Goal: Task Accomplishment & Management: Manage account settings

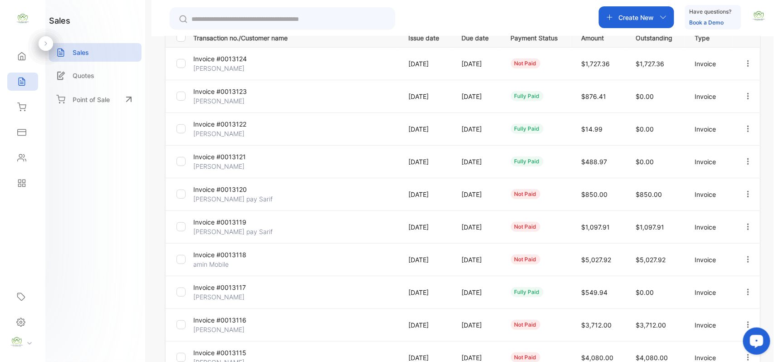
scroll to position [233, 0]
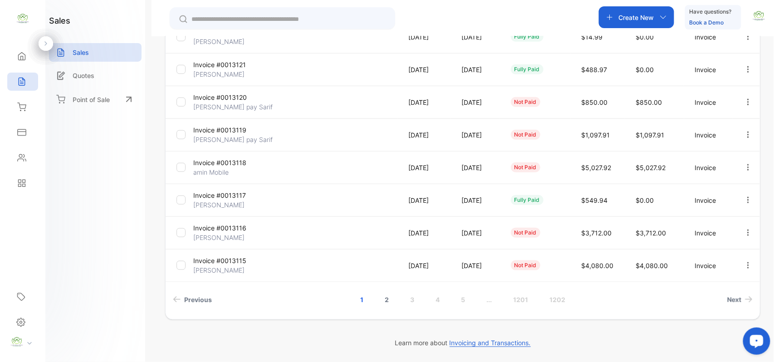
click at [389, 296] on link "2" at bounding box center [387, 299] width 26 height 17
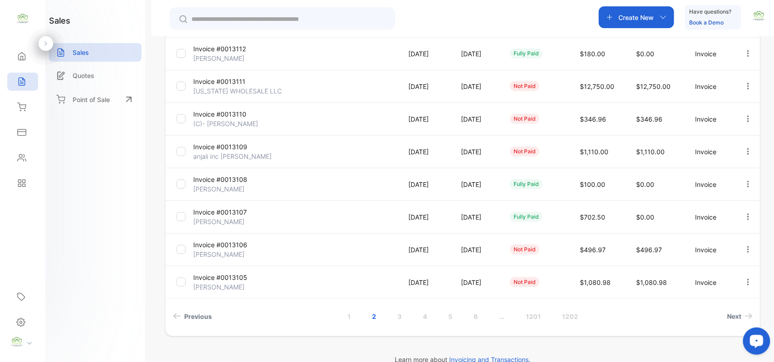
click at [253, 85] on p "Invoice #0013111" at bounding box center [227, 82] width 68 height 10
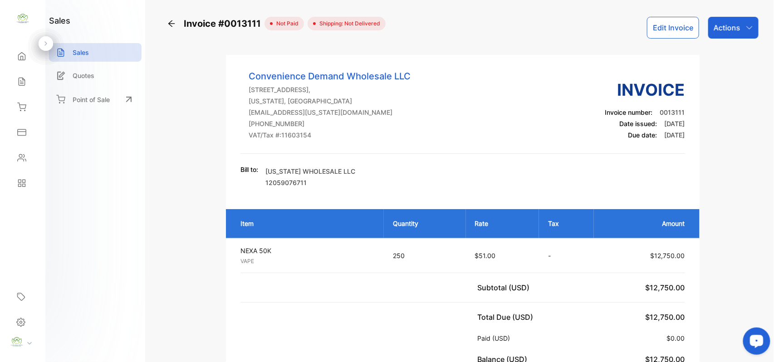
click at [716, 33] on p "Actions" at bounding box center [726, 27] width 27 height 11
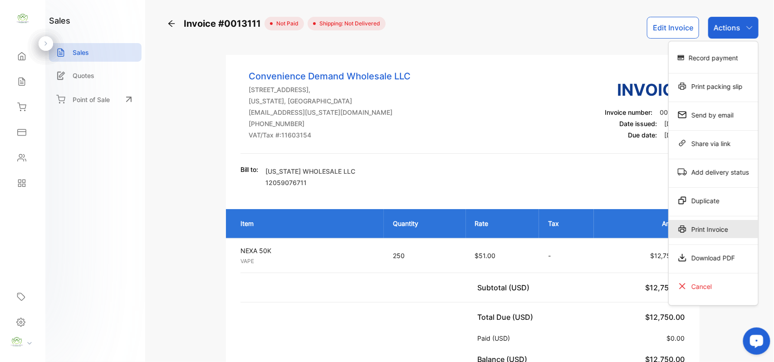
click at [711, 229] on div "Print Invoice" at bounding box center [712, 229] width 89 height 18
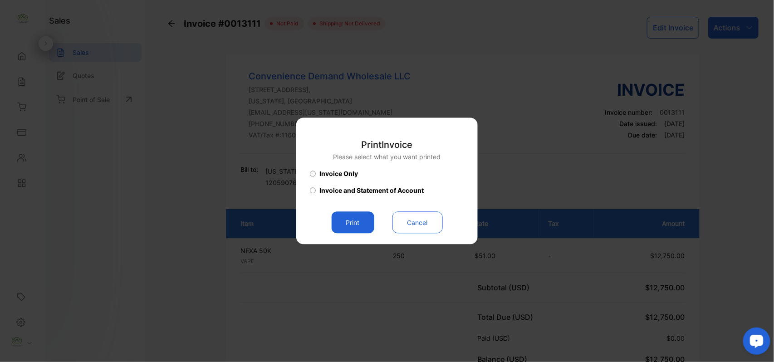
click at [354, 219] on button "Print" at bounding box center [352, 223] width 43 height 22
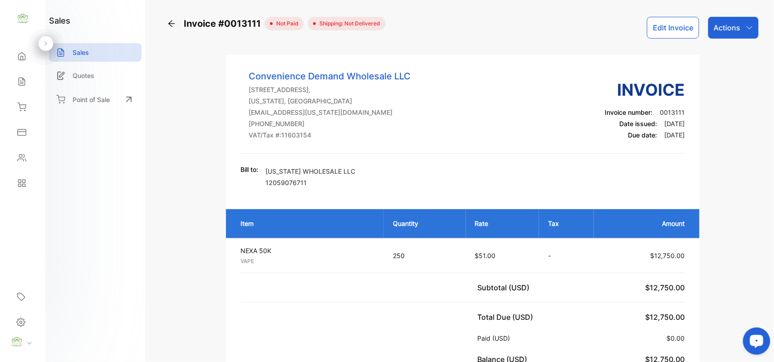
drag, startPoint x: 24, startPoint y: 104, endPoint x: 73, endPoint y: 104, distance: 49.0
click at [24, 104] on icon at bounding box center [21, 106] width 9 height 9
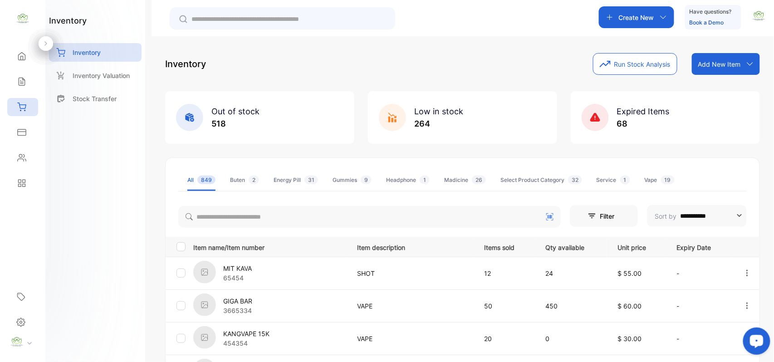
scroll to position [141, 0]
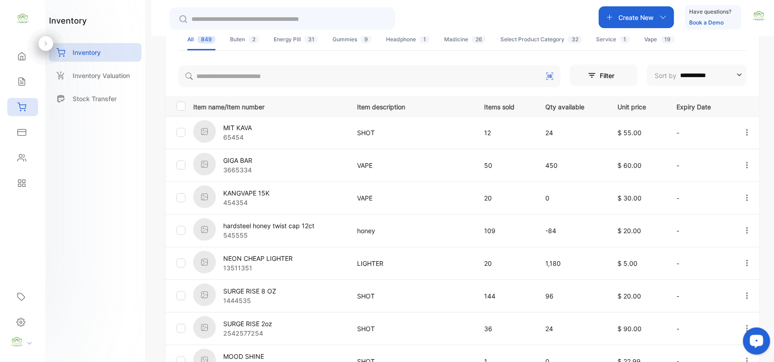
click at [613, 13] on div "Create New" at bounding box center [636, 17] width 75 height 22
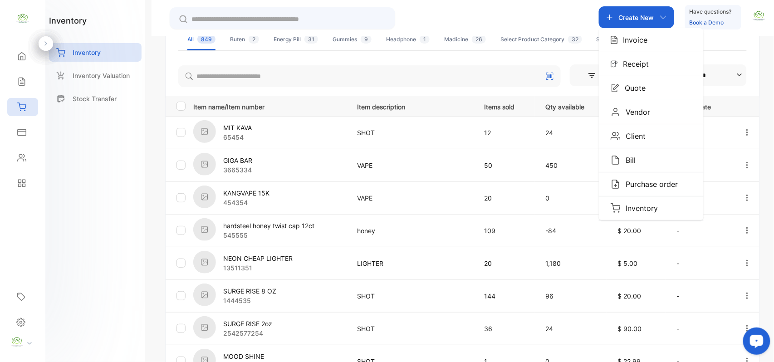
click at [612, 37] on img "button" at bounding box center [613, 39] width 7 height 9
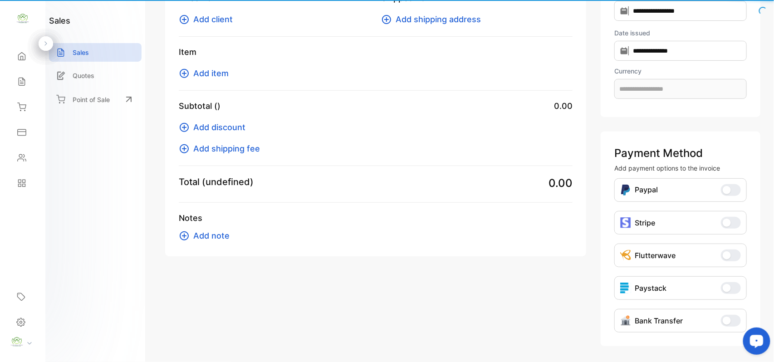
type input "**********"
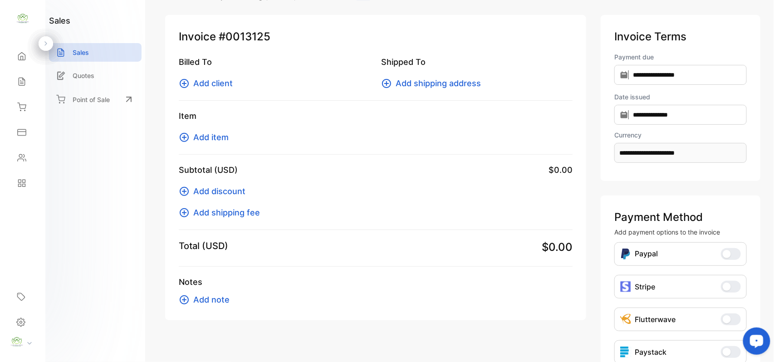
scroll to position [0, 0]
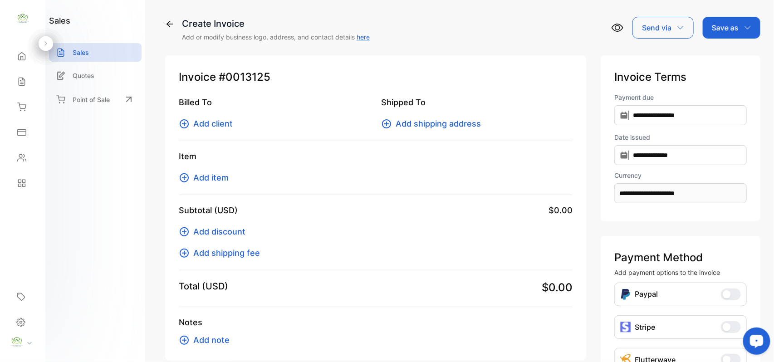
click at [219, 126] on span "Add client" at bounding box center [212, 123] width 39 height 12
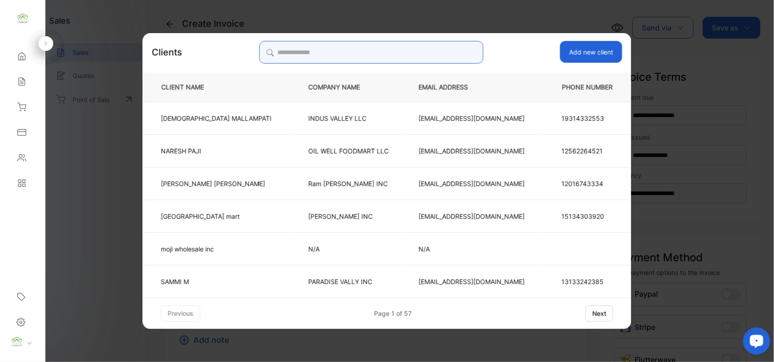
click at [395, 54] on input "search" at bounding box center [371, 52] width 224 height 23
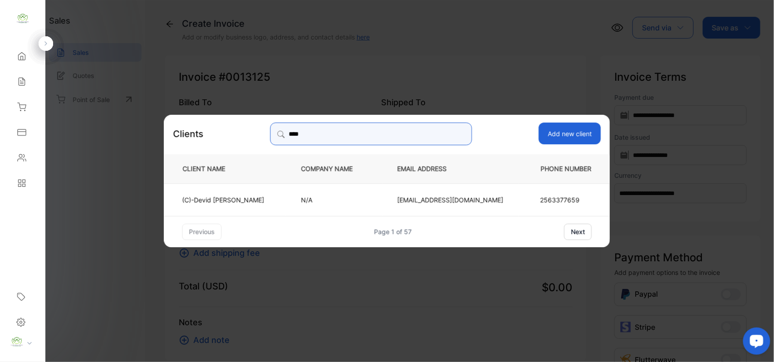
type input "****"
click at [264, 198] on p "(C)-[PERSON_NAME]" at bounding box center [223, 200] width 82 height 10
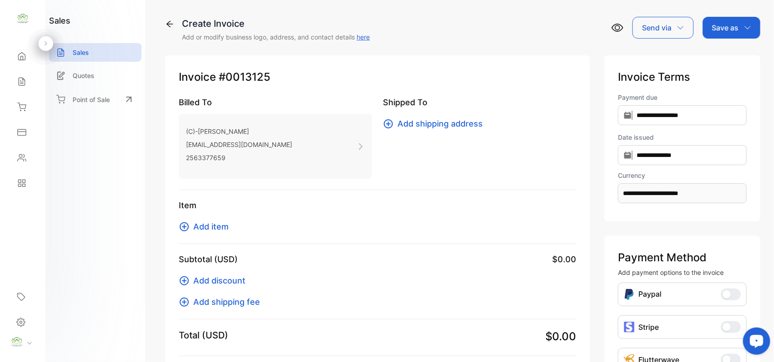
click at [200, 227] on span "Add item" at bounding box center [210, 226] width 35 height 12
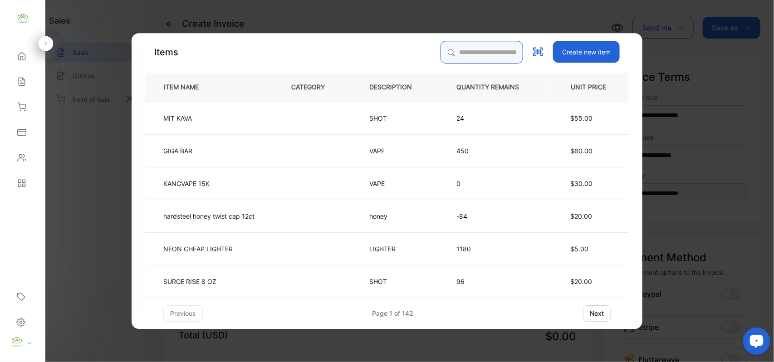
click at [481, 49] on input "search" at bounding box center [481, 52] width 83 height 23
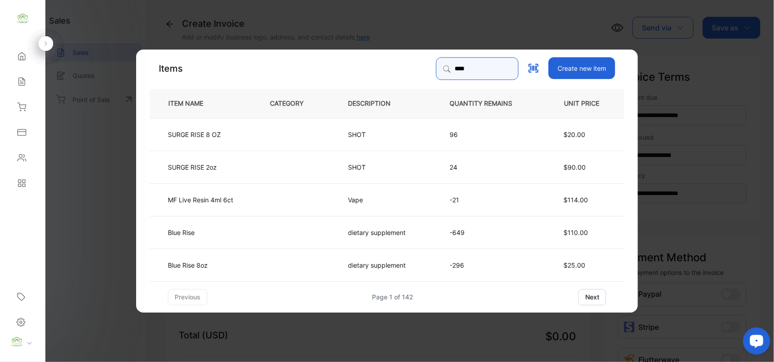
type input "****"
click at [345, 260] on td "dietary supplement" at bounding box center [384, 264] width 102 height 33
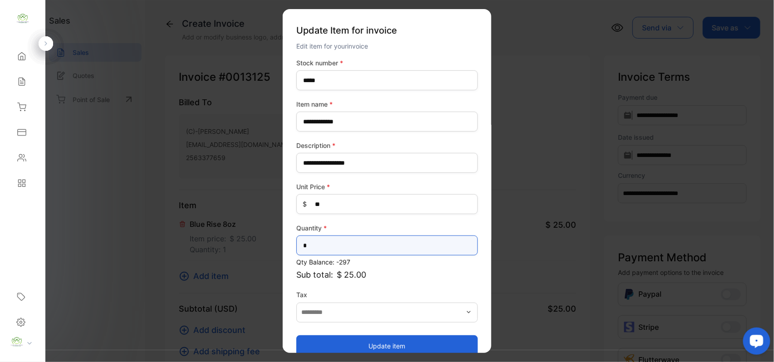
drag, startPoint x: 320, startPoint y: 244, endPoint x: 77, endPoint y: 249, distance: 242.6
type input "*"
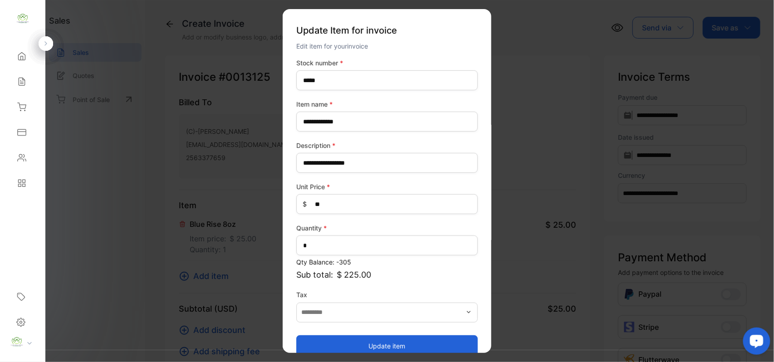
click at [321, 345] on button "Update item" at bounding box center [386, 346] width 181 height 22
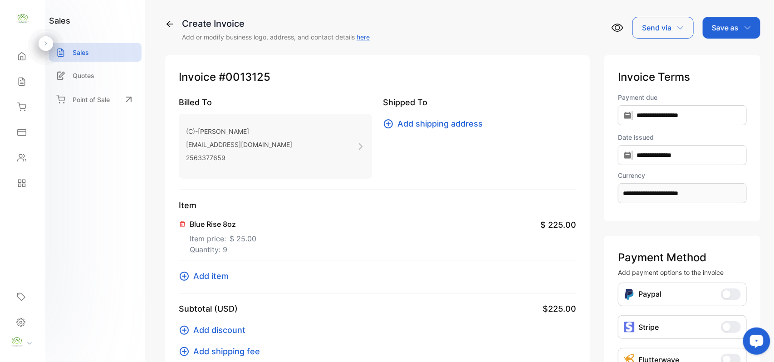
click at [211, 280] on span "Add item" at bounding box center [210, 276] width 35 height 12
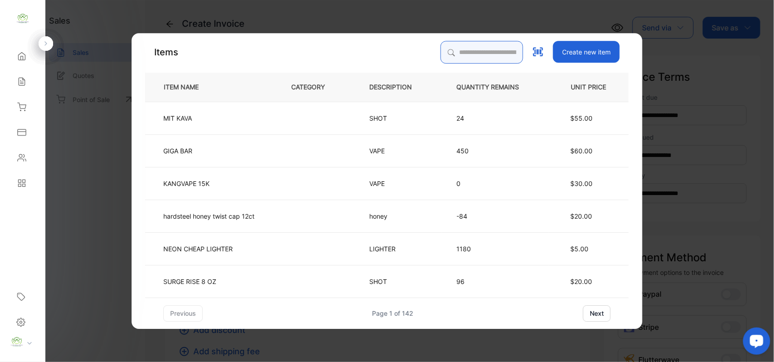
click at [486, 48] on input "search" at bounding box center [481, 52] width 83 height 23
type input "*"
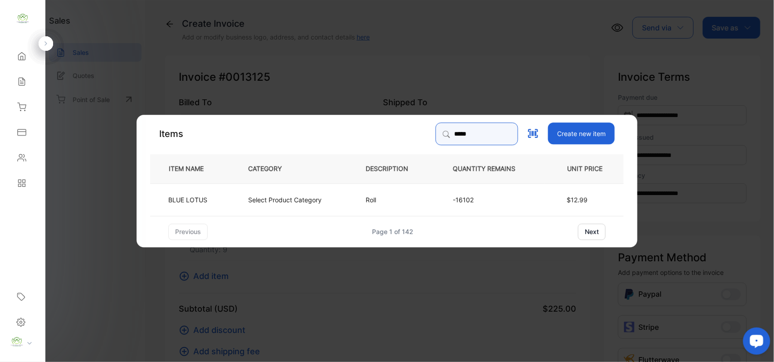
type input "*****"
click at [248, 191] on td "Select Product Category" at bounding box center [291, 199] width 117 height 33
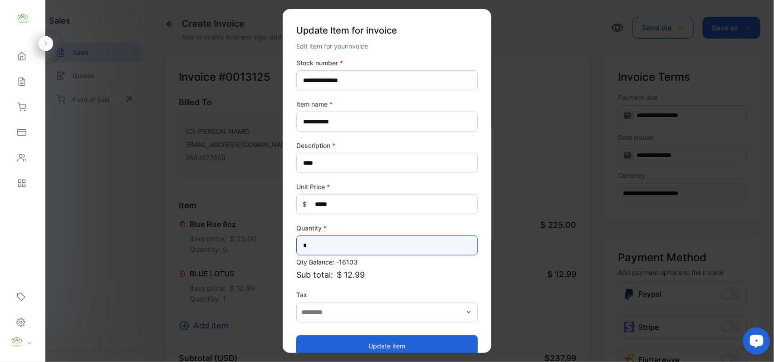
drag, startPoint x: 95, startPoint y: 247, endPoint x: 0, endPoint y: 238, distance: 95.7
click at [0, 238] on div "**********" at bounding box center [387, 190] width 774 height 380
type input "*"
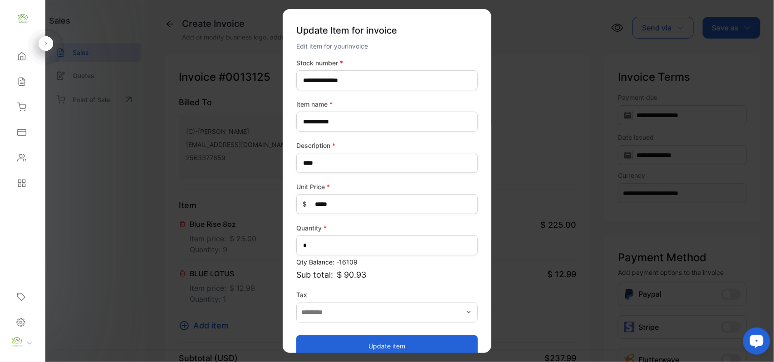
drag, startPoint x: 429, startPoint y: 347, endPoint x: 415, endPoint y: 341, distance: 14.4
click at [425, 345] on button "Update item" at bounding box center [386, 346] width 181 height 22
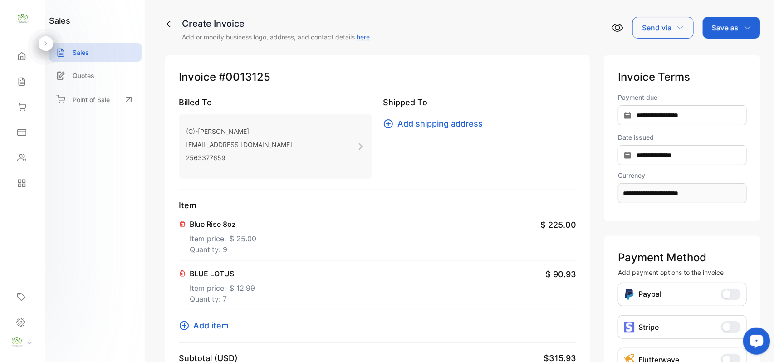
click at [210, 323] on span "Add item" at bounding box center [210, 325] width 35 height 12
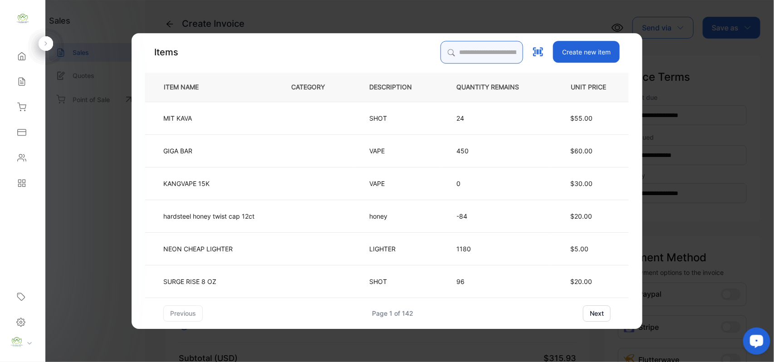
click at [477, 52] on input "search" at bounding box center [481, 52] width 83 height 23
drag, startPoint x: 477, startPoint y: 52, endPoint x: 194, endPoint y: 35, distance: 283.4
click at [195, 35] on div "Items *** Create new item ITEM NAME CATEGORY DESCRIPTION QUANTITY REMAINS UNIT …" at bounding box center [386, 181] width 511 height 296
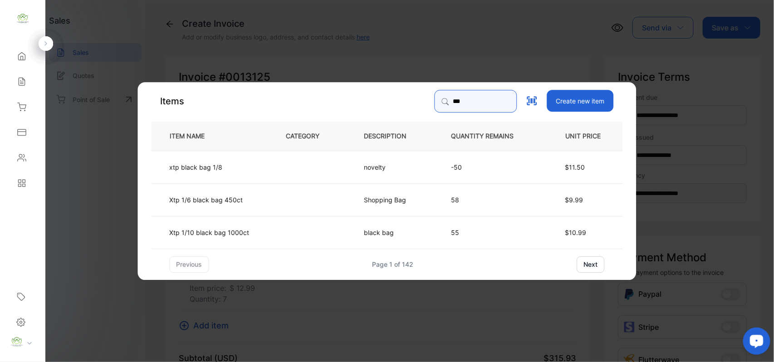
type input "***"
click at [308, 162] on td at bounding box center [310, 166] width 78 height 33
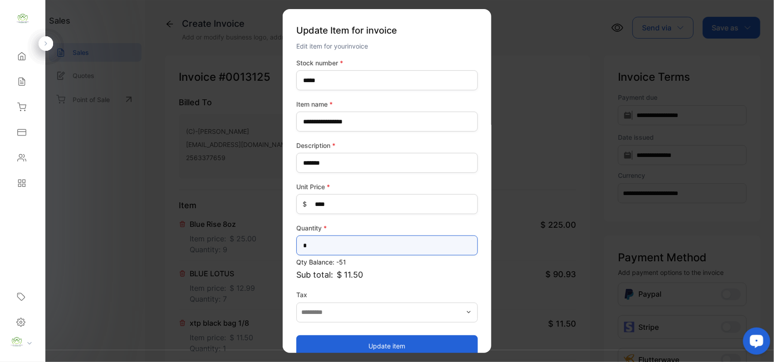
drag, startPoint x: 337, startPoint y: 247, endPoint x: 0, endPoint y: 216, distance: 338.8
click at [0, 218] on div "**********" at bounding box center [387, 190] width 774 height 380
type input "*"
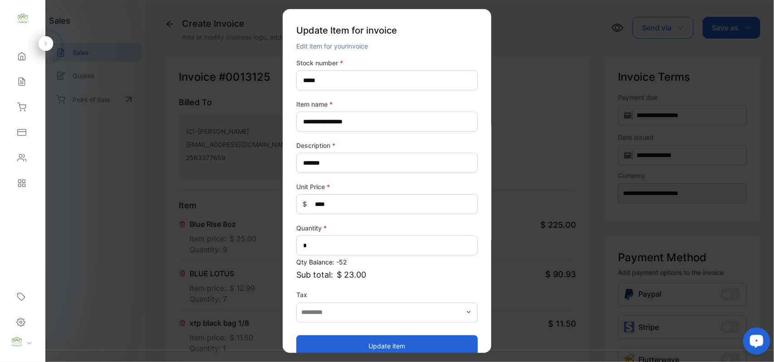
click at [358, 345] on button "Update item" at bounding box center [386, 346] width 181 height 22
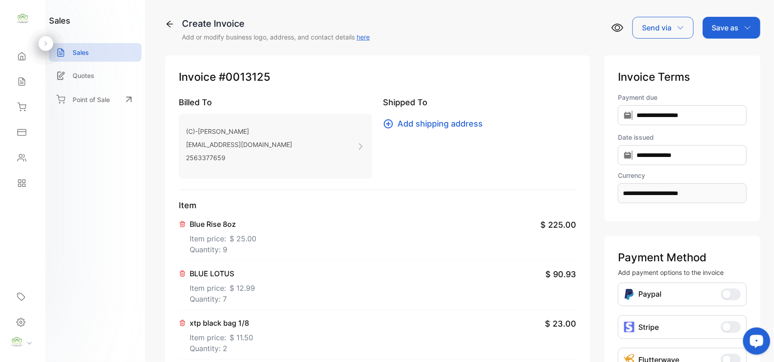
click at [733, 29] on p "Save as" at bounding box center [724, 27] width 27 height 11
click at [724, 57] on div "Invoice" at bounding box center [729, 58] width 52 height 18
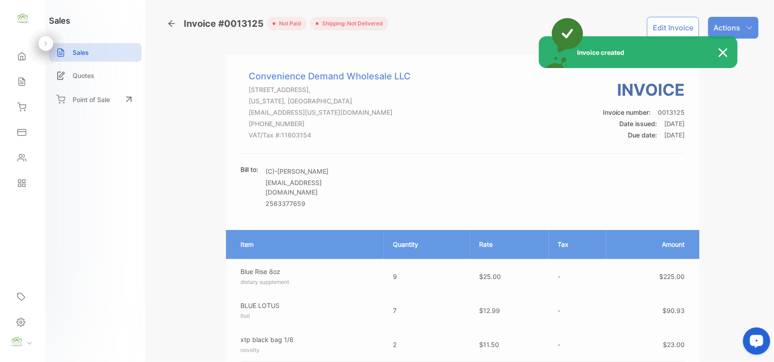
click at [735, 28] on div "Invoice created" at bounding box center [387, 181] width 774 height 362
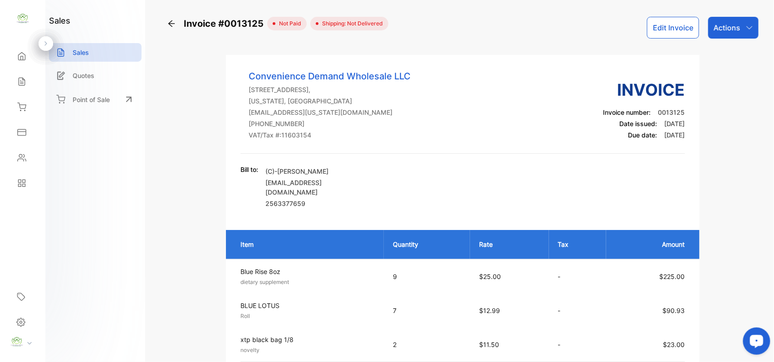
click at [735, 28] on p "Actions" at bounding box center [726, 27] width 27 height 11
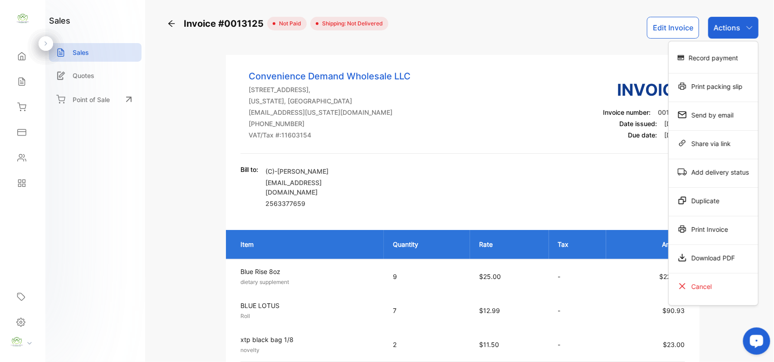
click at [726, 229] on div "Print Invoice" at bounding box center [712, 229] width 89 height 18
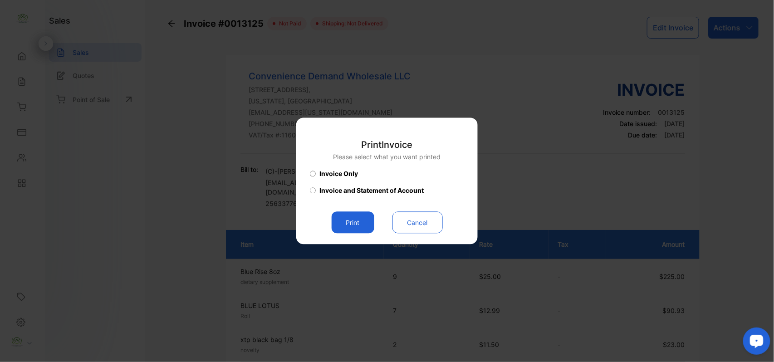
click at [360, 221] on button "Print" at bounding box center [352, 223] width 43 height 22
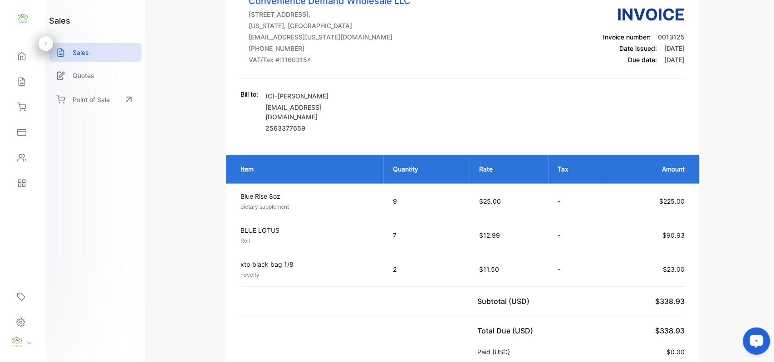
scroll to position [141, 0]
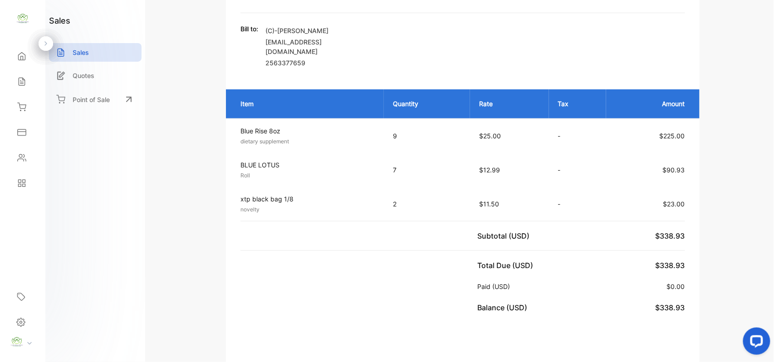
click at [24, 83] on icon at bounding box center [21, 81] width 9 height 9
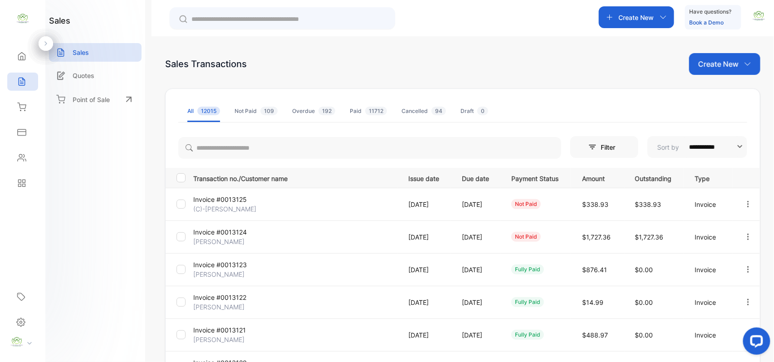
click at [746, 205] on icon "button" at bounding box center [748, 204] width 8 height 8
click at [703, 287] on span "Print" at bounding box center [701, 281] width 16 height 11
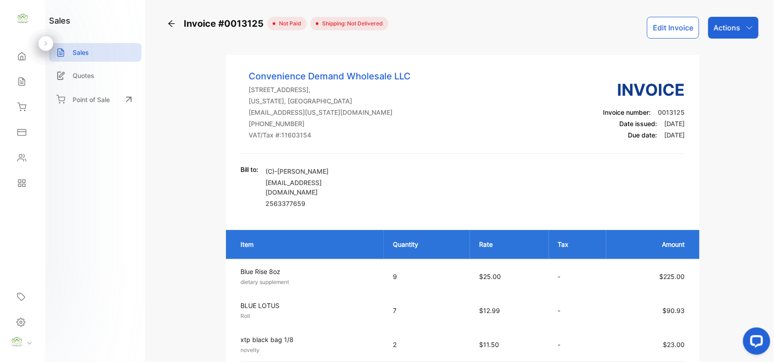
drag, startPoint x: 26, startPoint y: 82, endPoint x: 187, endPoint y: 63, distance: 162.1
click at [44, 77] on div "Home Home Sales Sales Inventory Inventory Expenses Expenses Contacts Contacts R…" at bounding box center [22, 120] width 45 height 152
click at [724, 26] on p "Actions" at bounding box center [726, 27] width 27 height 11
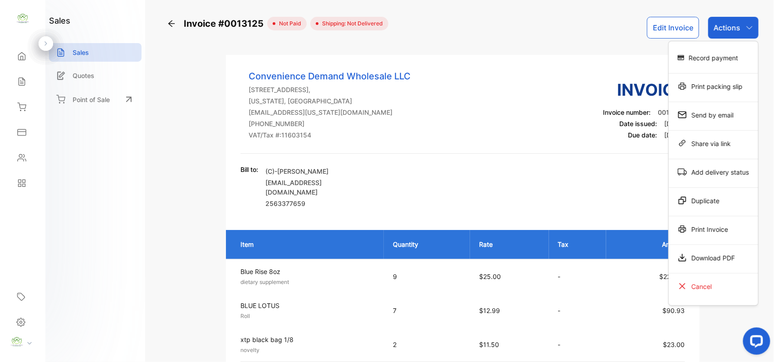
click at [21, 82] on icon at bounding box center [21, 81] width 9 height 9
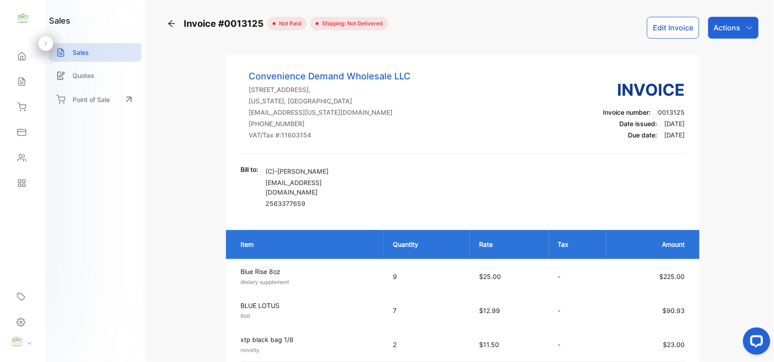
click at [22, 79] on icon at bounding box center [21, 81] width 9 height 9
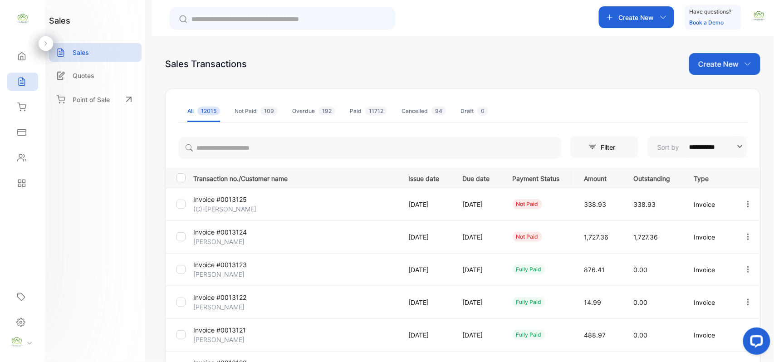
click at [632, 24] on div "Create New" at bounding box center [636, 17] width 75 height 22
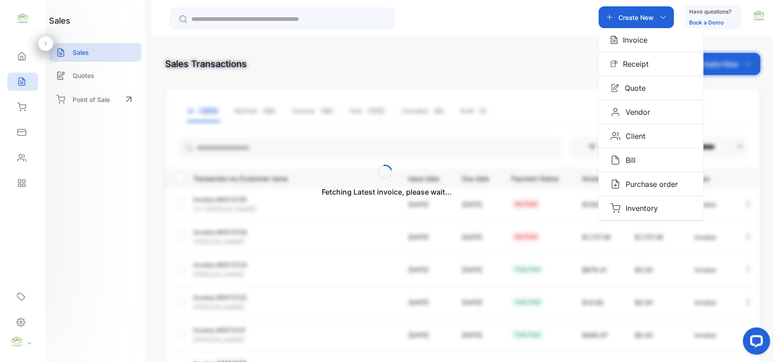
click at [635, 50] on div "Invoice" at bounding box center [651, 40] width 105 height 24
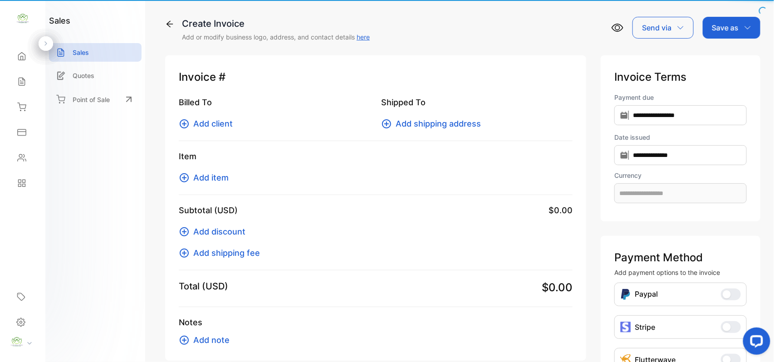
type input "**********"
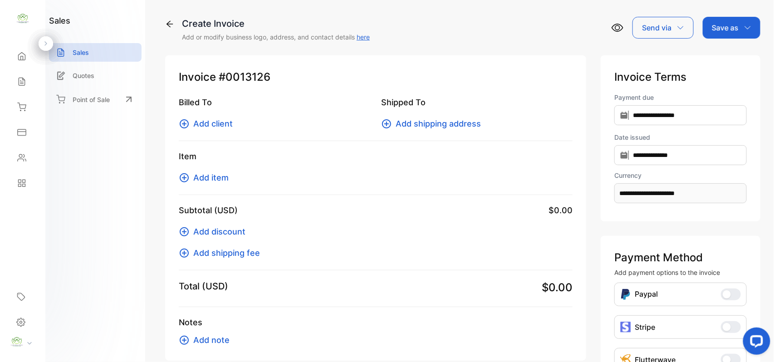
click at [214, 122] on span "Add client" at bounding box center [212, 123] width 39 height 12
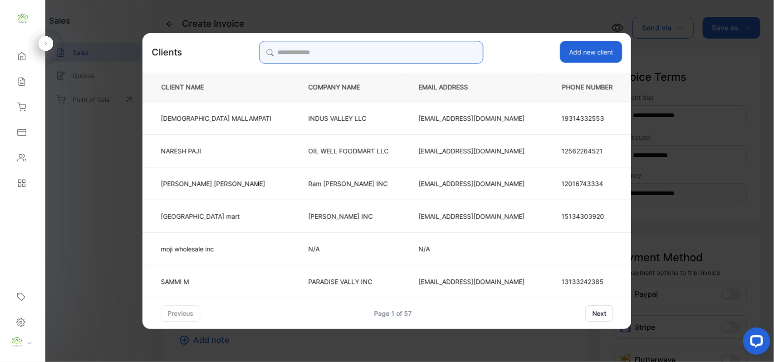
click at [445, 51] on input "search" at bounding box center [371, 52] width 224 height 23
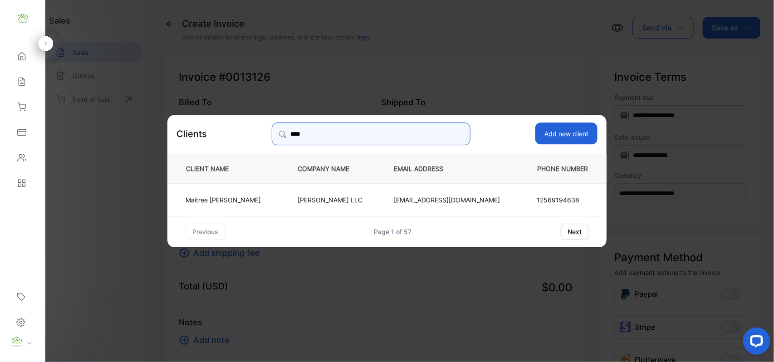
type input "****"
click at [248, 193] on td "[PERSON_NAME]" at bounding box center [224, 199] width 115 height 33
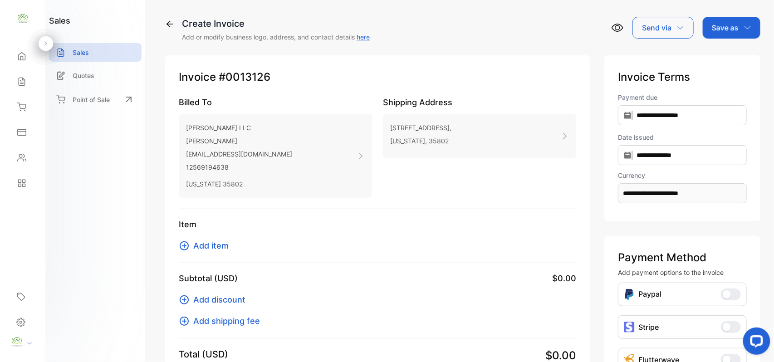
click at [194, 247] on span "Add item" at bounding box center [210, 245] width 35 height 12
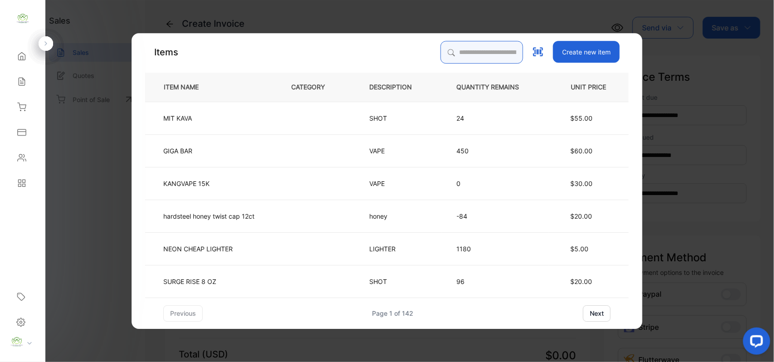
click at [480, 51] on input "search" at bounding box center [481, 52] width 83 height 23
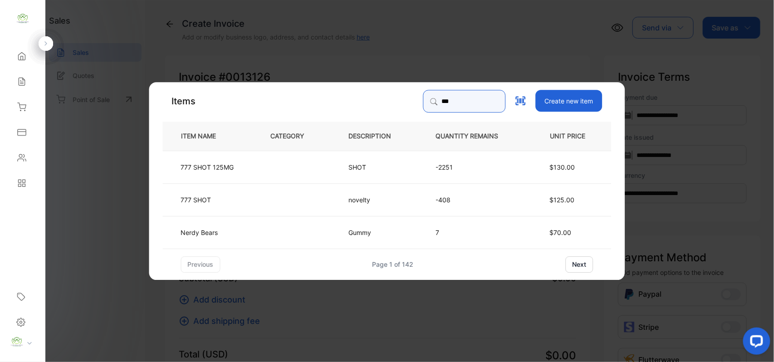
type input "***"
click at [307, 170] on td at bounding box center [295, 166] width 78 height 33
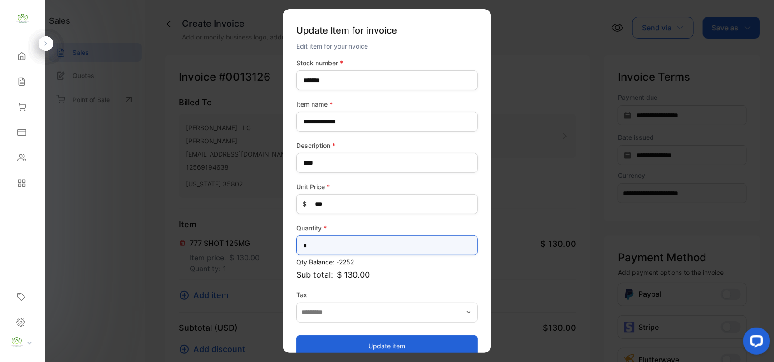
drag, startPoint x: 323, startPoint y: 241, endPoint x: 0, endPoint y: 254, distance: 323.6
click at [0, 254] on div "**********" at bounding box center [387, 190] width 774 height 380
type input "*"
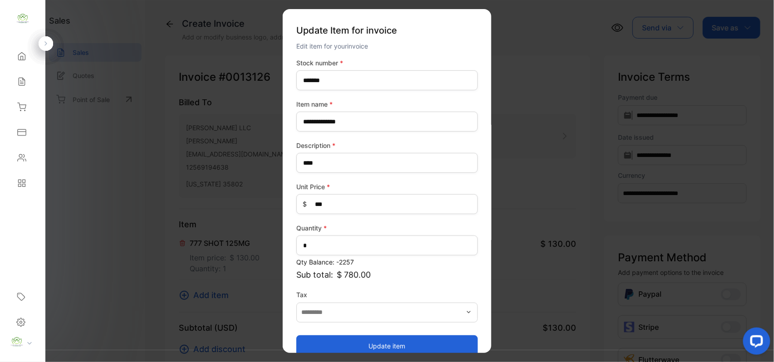
drag, startPoint x: 365, startPoint y: 343, endPoint x: 365, endPoint y: 333, distance: 10.5
click at [365, 343] on button "Update item" at bounding box center [386, 346] width 181 height 22
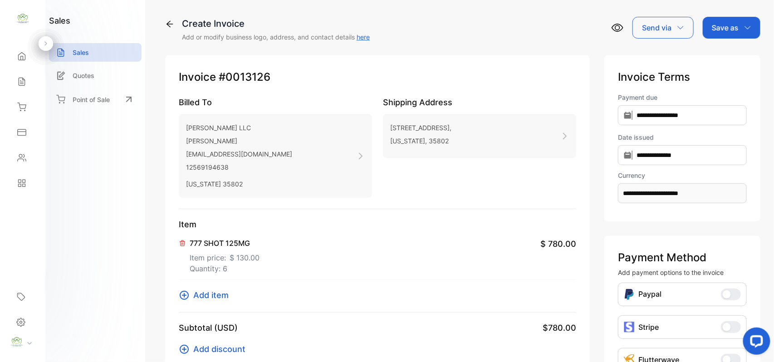
click at [733, 30] on p "Save as" at bounding box center [724, 27] width 27 height 11
click at [717, 59] on div "Invoice" at bounding box center [729, 58] width 52 height 18
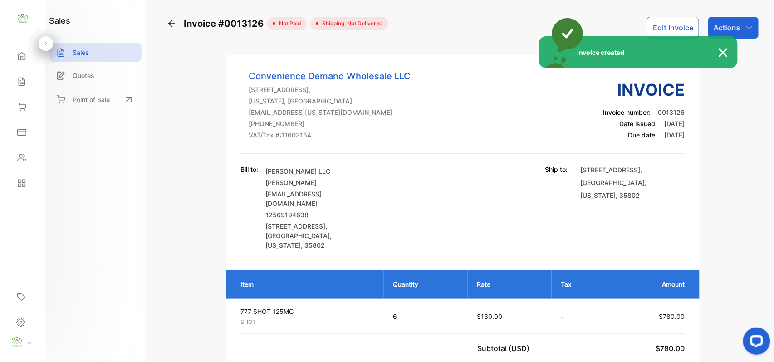
click at [737, 28] on div "Invoice created" at bounding box center [387, 181] width 774 height 362
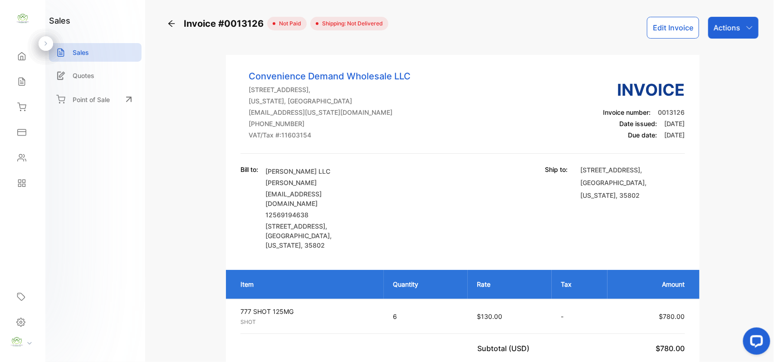
click at [737, 28] on p "Actions" at bounding box center [726, 27] width 27 height 11
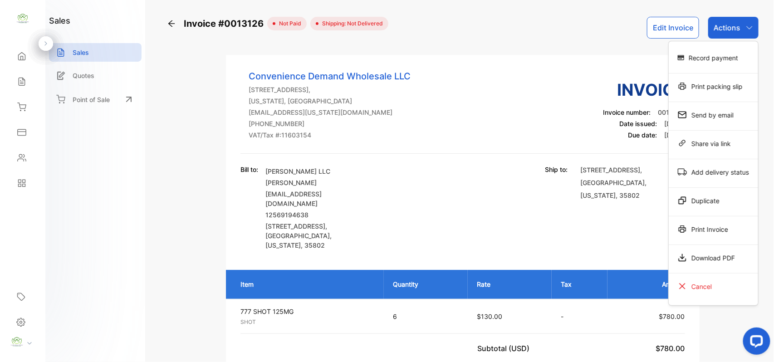
click at [719, 232] on div "Print Invoice" at bounding box center [712, 229] width 89 height 18
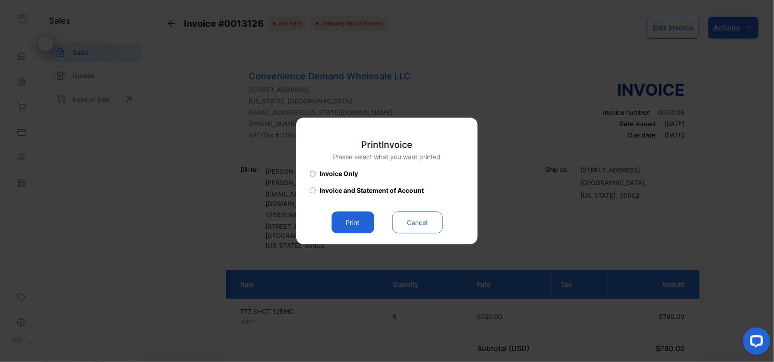
drag, startPoint x: 349, startPoint y: 225, endPoint x: 535, endPoint y: 217, distance: 186.6
click at [349, 225] on button "Print" at bounding box center [352, 223] width 43 height 22
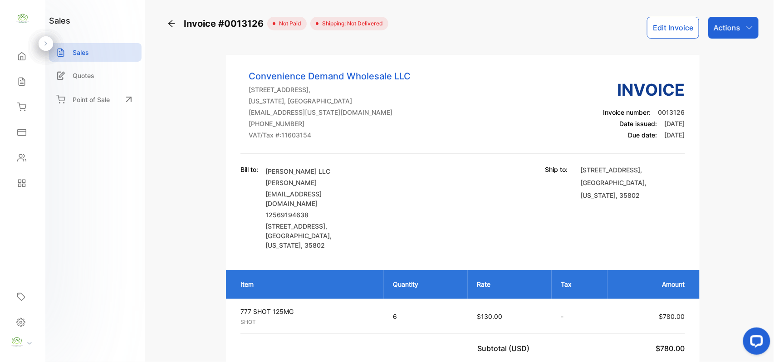
click at [725, 35] on div "Actions" at bounding box center [733, 28] width 50 height 22
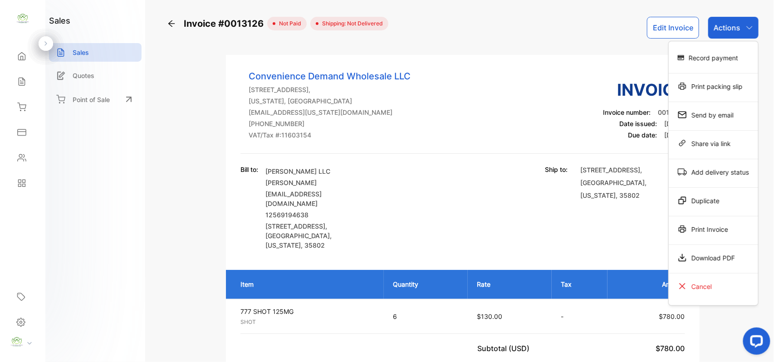
click at [723, 85] on div "Print packing slip" at bounding box center [712, 86] width 89 height 18
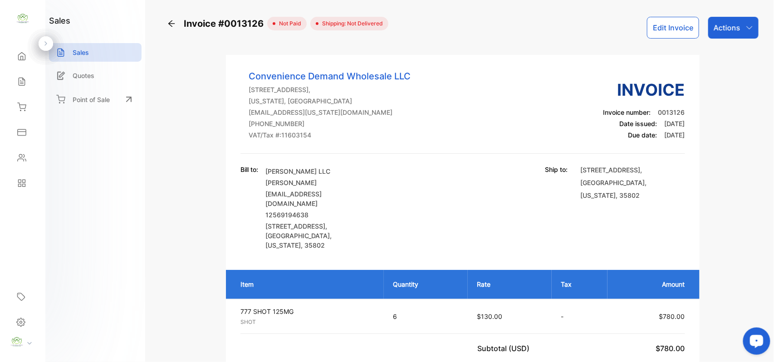
click at [28, 86] on div "Sales" at bounding box center [22, 82] width 31 height 18
